Goal: Communication & Community: Share content

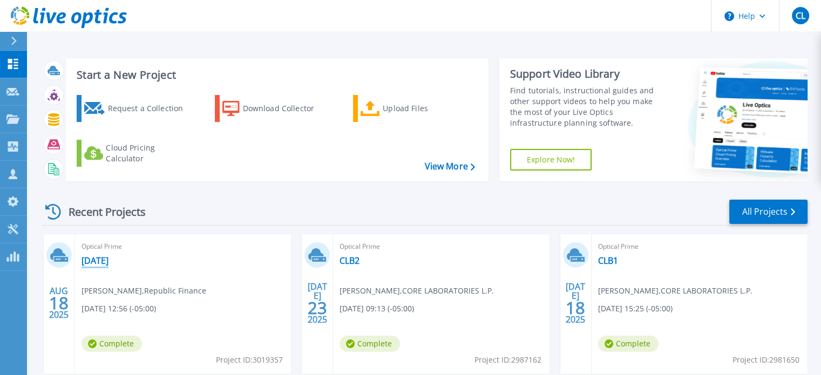
click at [91, 261] on link "[DATE]" at bounding box center [95, 260] width 27 height 11
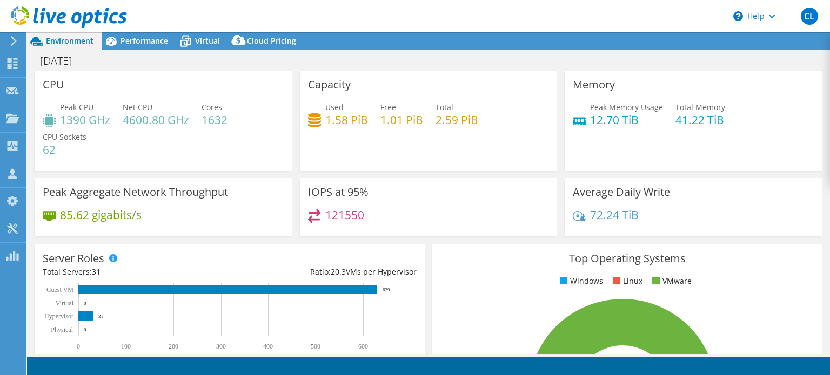
select select "USD"
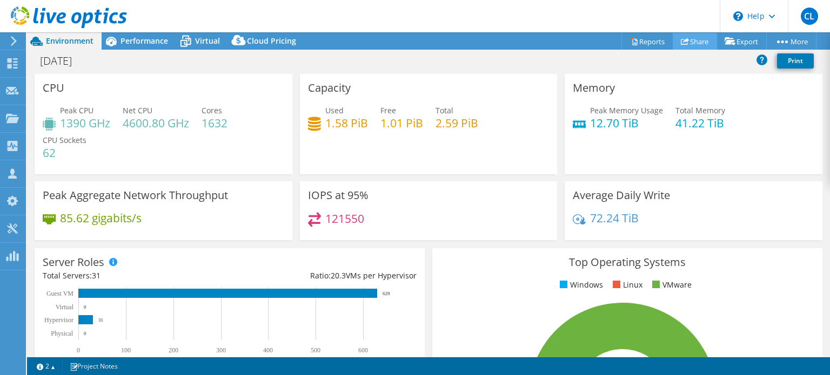
click at [698, 44] on link "Share" at bounding box center [694, 41] width 44 height 17
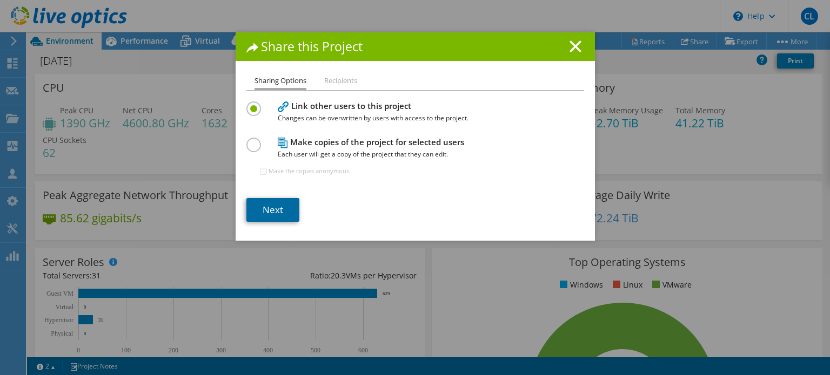
click at [274, 218] on link "Next" at bounding box center [272, 210] width 53 height 24
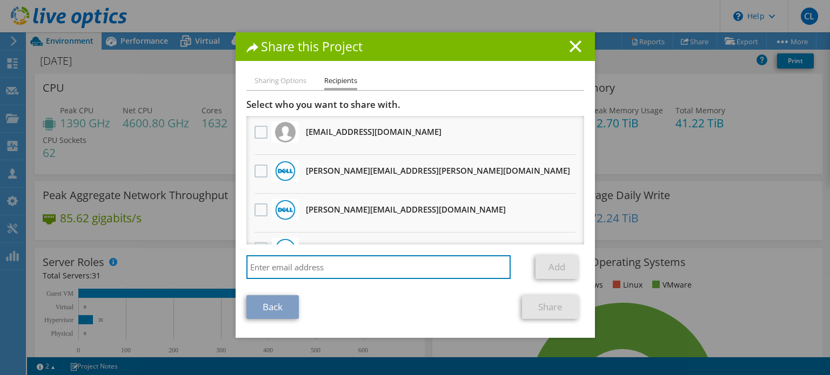
click at [339, 278] on body "CL Partner Team Member [PERSON_NAME] [PERSON_NAME][EMAIL_ADDRESS][DOMAIN_NAME] …" at bounding box center [415, 187] width 830 height 375
paste input "[PERSON_NAME][EMAIL_ADDRESS][PERSON_NAME][DOMAIN_NAME]"
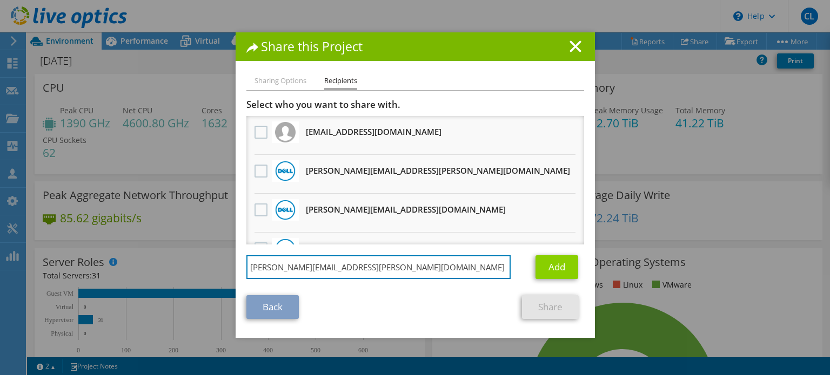
type input "[PERSON_NAME][EMAIL_ADDRESS][PERSON_NAME][DOMAIN_NAME]"
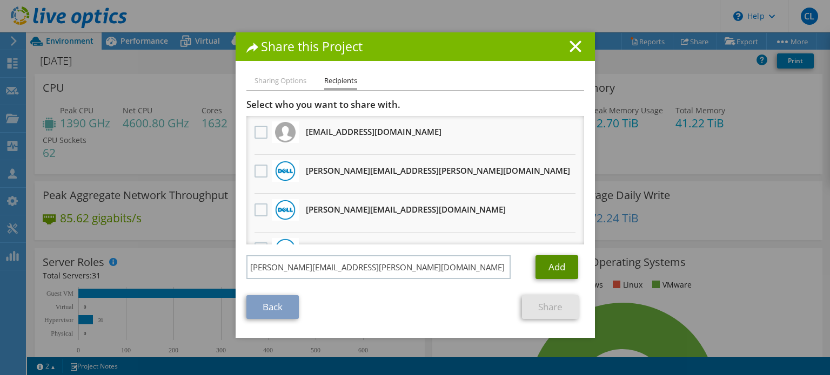
click at [546, 272] on link "Add" at bounding box center [556, 267] width 43 height 24
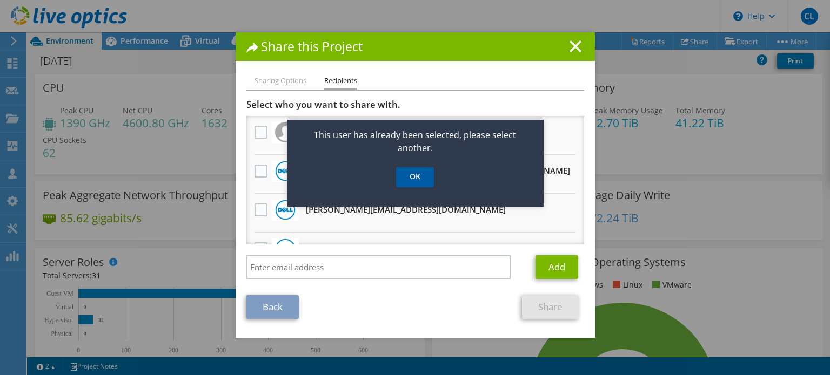
click at [417, 180] on link "OK" at bounding box center [415, 177] width 38 height 20
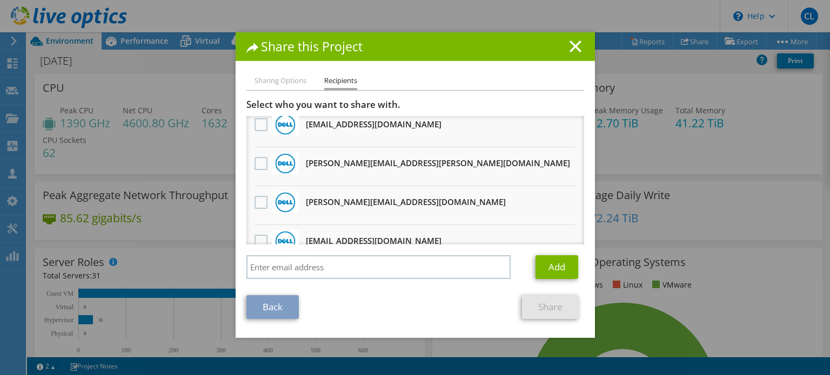
scroll to position [210, 0]
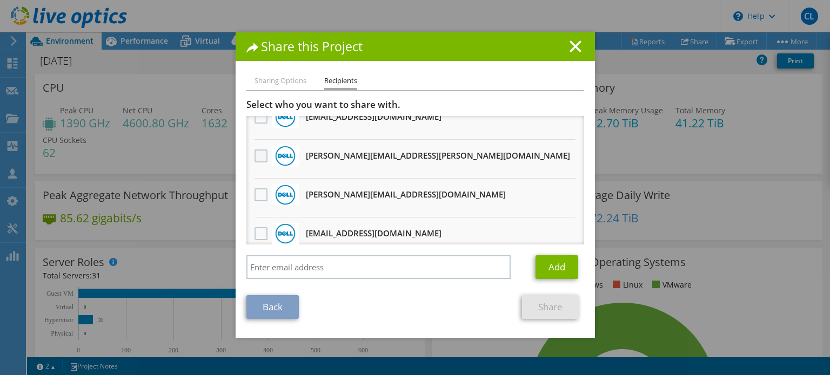
click at [261, 153] on label at bounding box center [262, 156] width 16 height 13
click at [0, 0] on input "checkbox" at bounding box center [0, 0] width 0 height 0
click at [544, 305] on link "Share" at bounding box center [550, 307] width 57 height 24
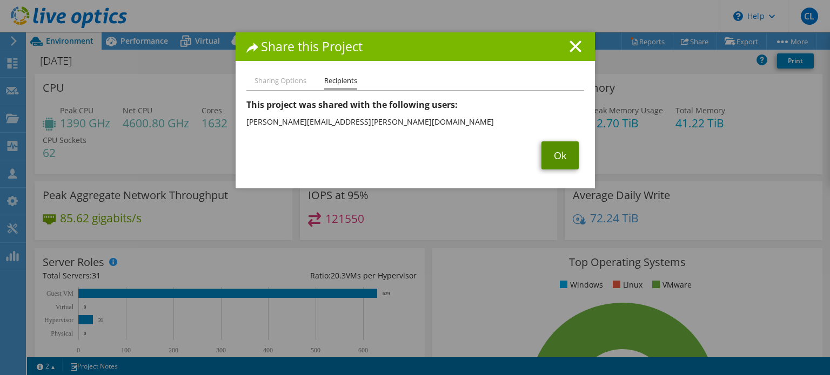
click at [550, 166] on link "Ok" at bounding box center [559, 156] width 37 height 28
